Goal: Information Seeking & Learning: Find specific fact

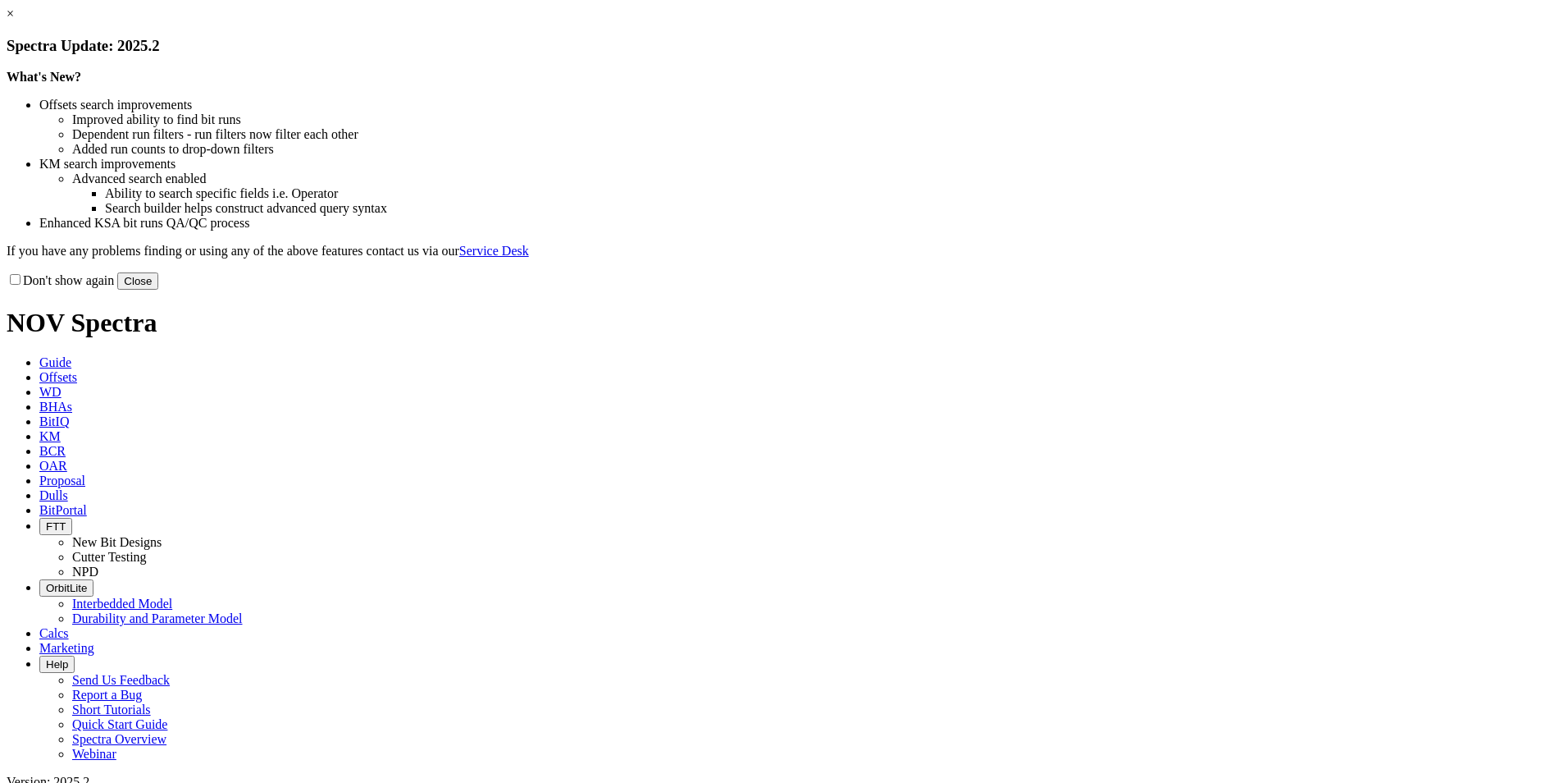
click at [158, 290] on button "Close" at bounding box center [138, 281] width 41 height 17
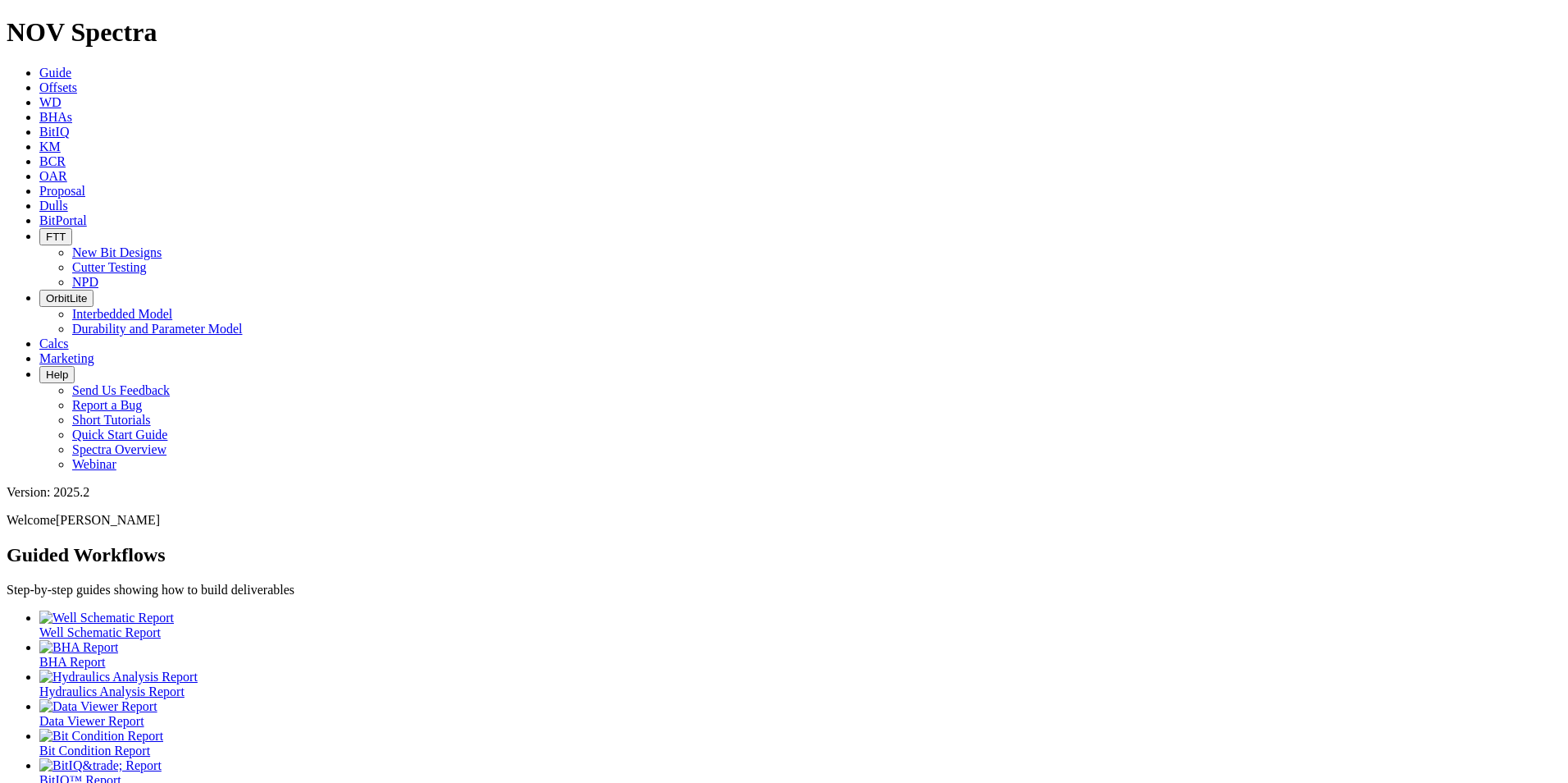
click at [40, 199] on icon at bounding box center [40, 206] width 0 height 14
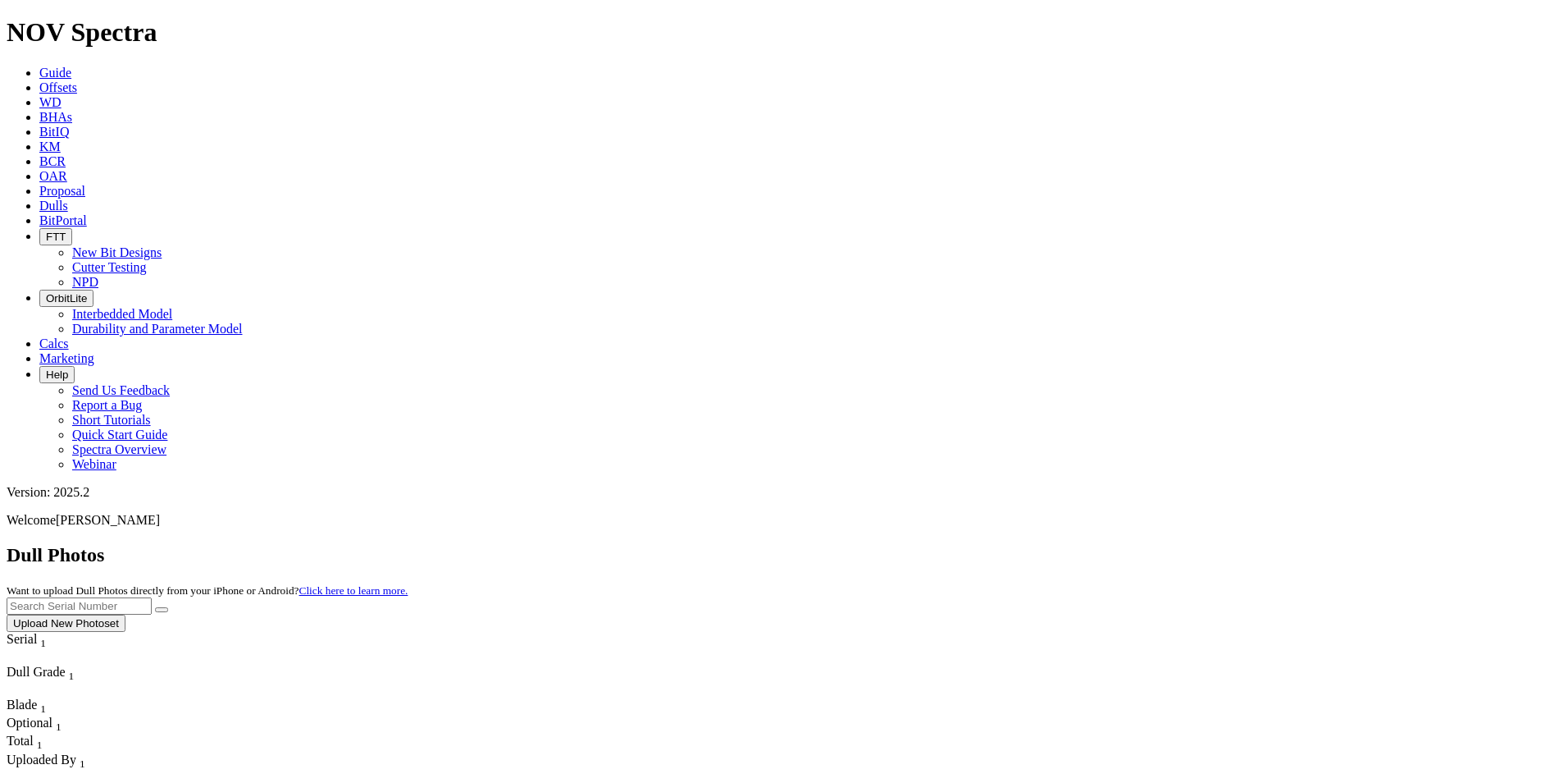
click at [152, 598] on input "text" at bounding box center [78, 606] width 145 height 17
paste input "A315452"
type input "A315452"
click at [168, 608] on button "submit" at bounding box center [161, 609] width 13 height 4
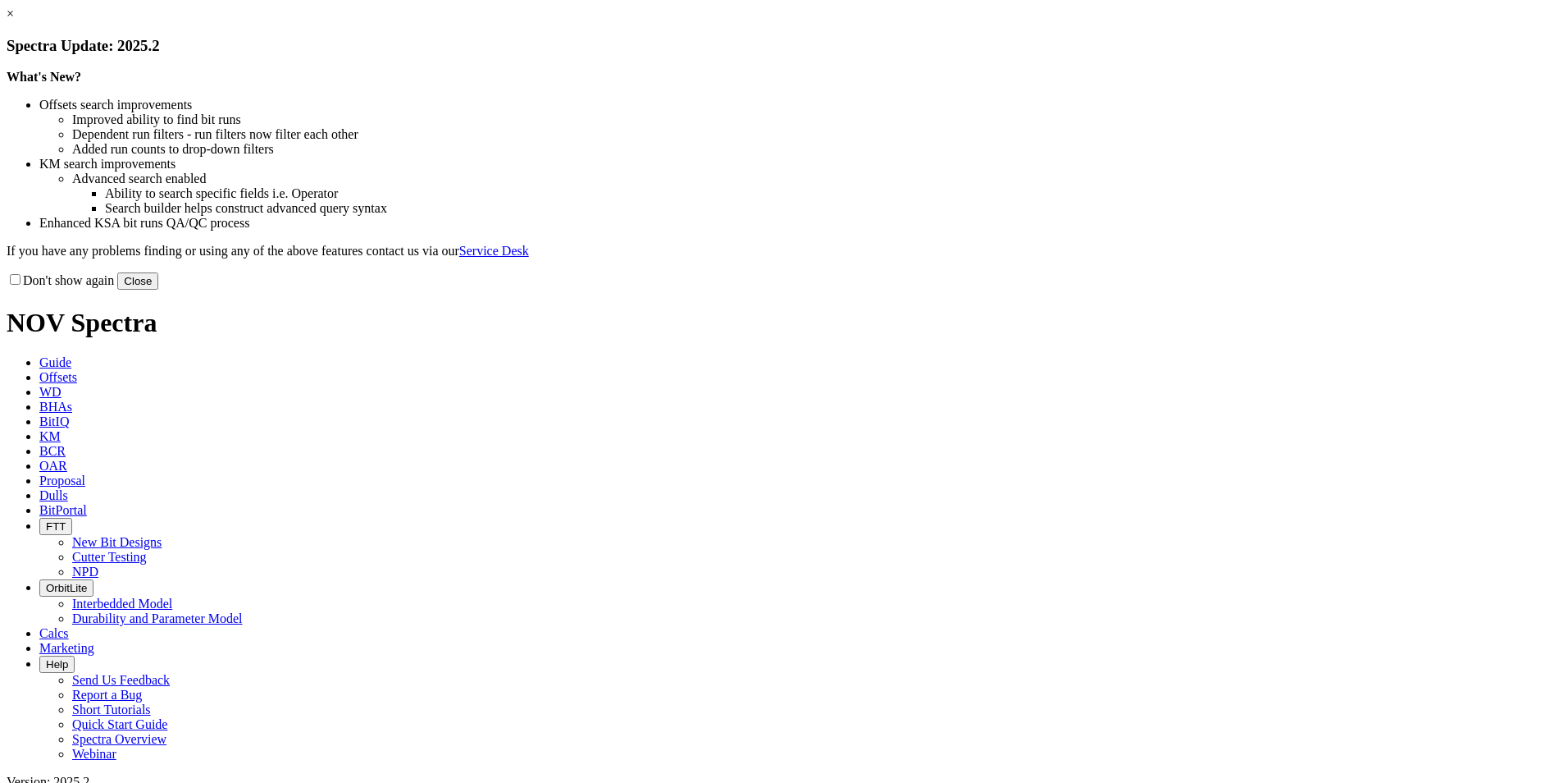
drag, startPoint x: 1111, startPoint y: 450, endPoint x: 1101, endPoint y: 464, distance: 17.2
click at [158, 290] on button "Close" at bounding box center [138, 281] width 41 height 17
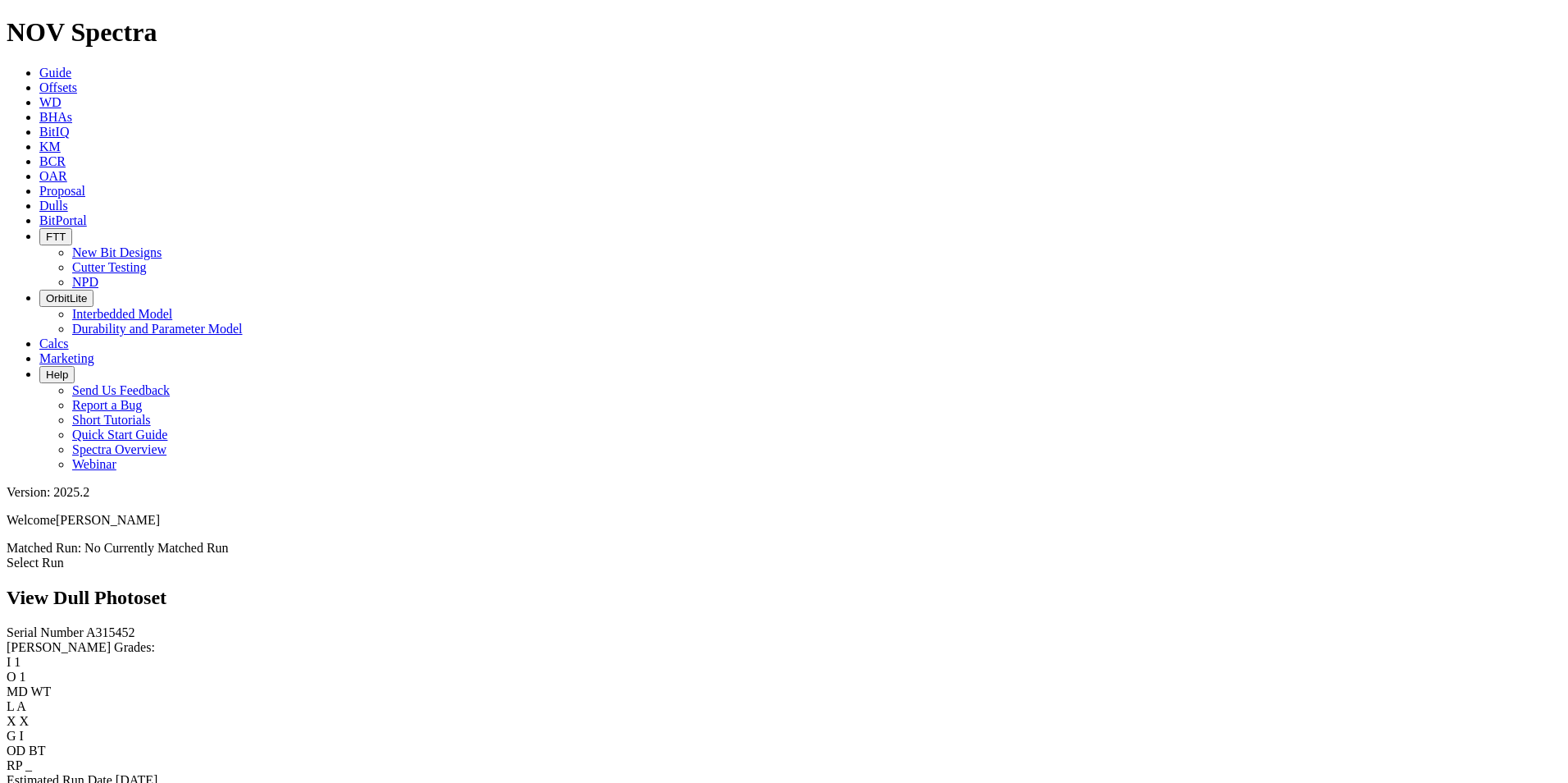
scroll to position [574, 0]
